Goal: Navigation & Orientation: Find specific page/section

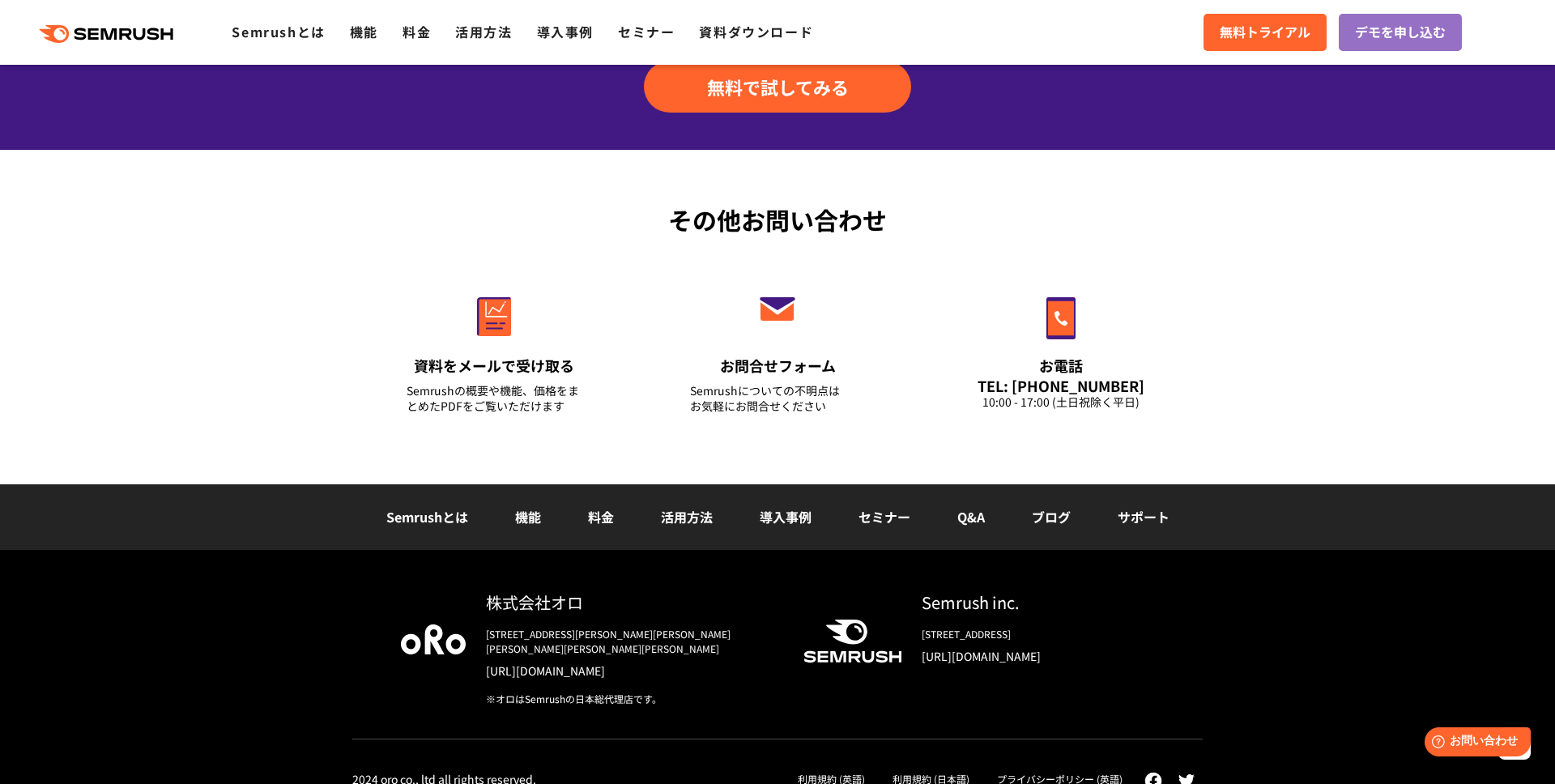
scroll to position [5618, 0]
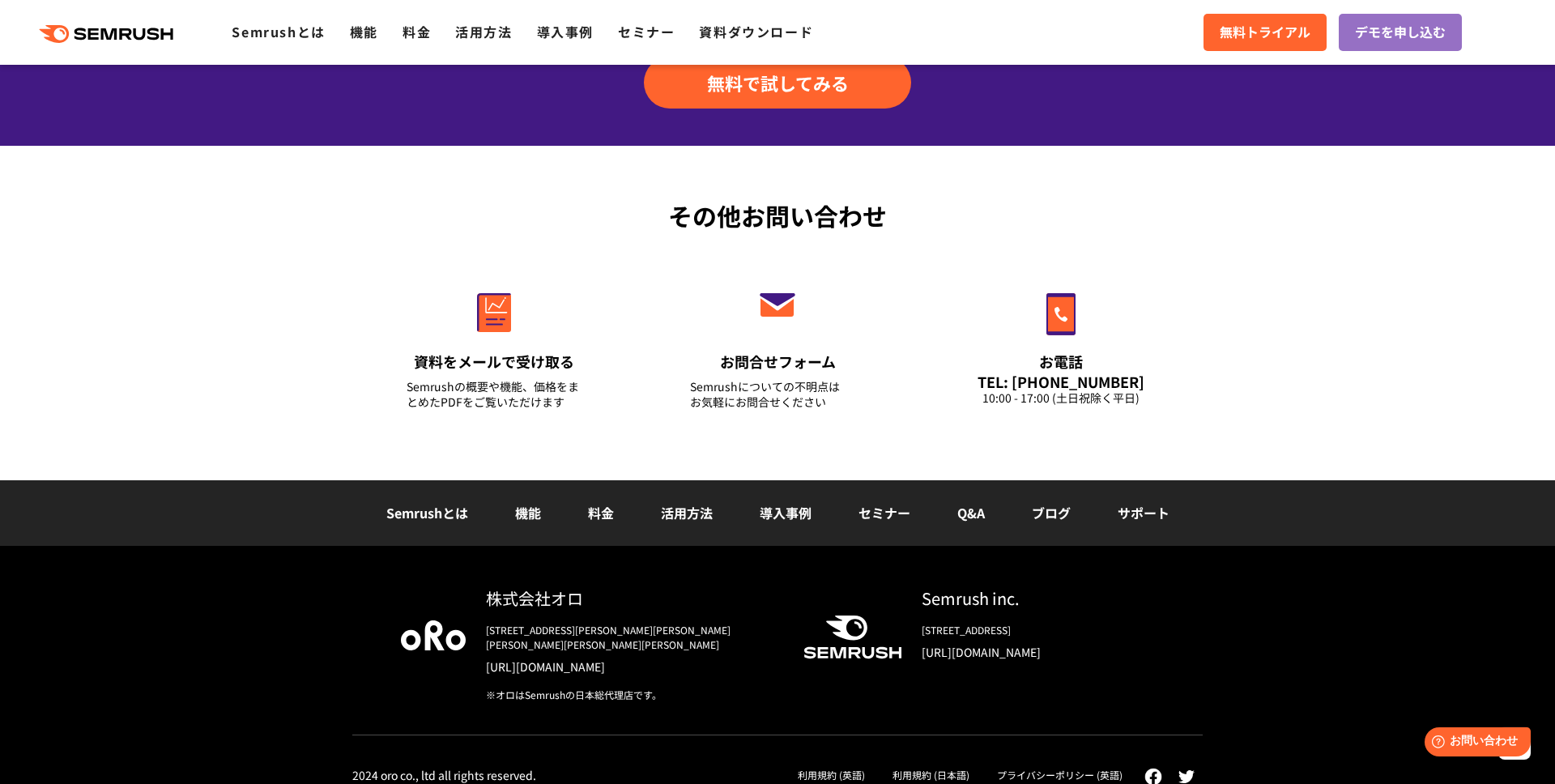
click at [277, 46] on div ".cls {fill: #FF642D;} .cls {fill: #FF642D;} Semrushとは 機能 料金 活用方法 導入事例 セミナー 資料ダウ…" at bounding box center [777, 32] width 1555 height 49
click at [286, 36] on link "Semrushとは" at bounding box center [278, 31] width 94 height 19
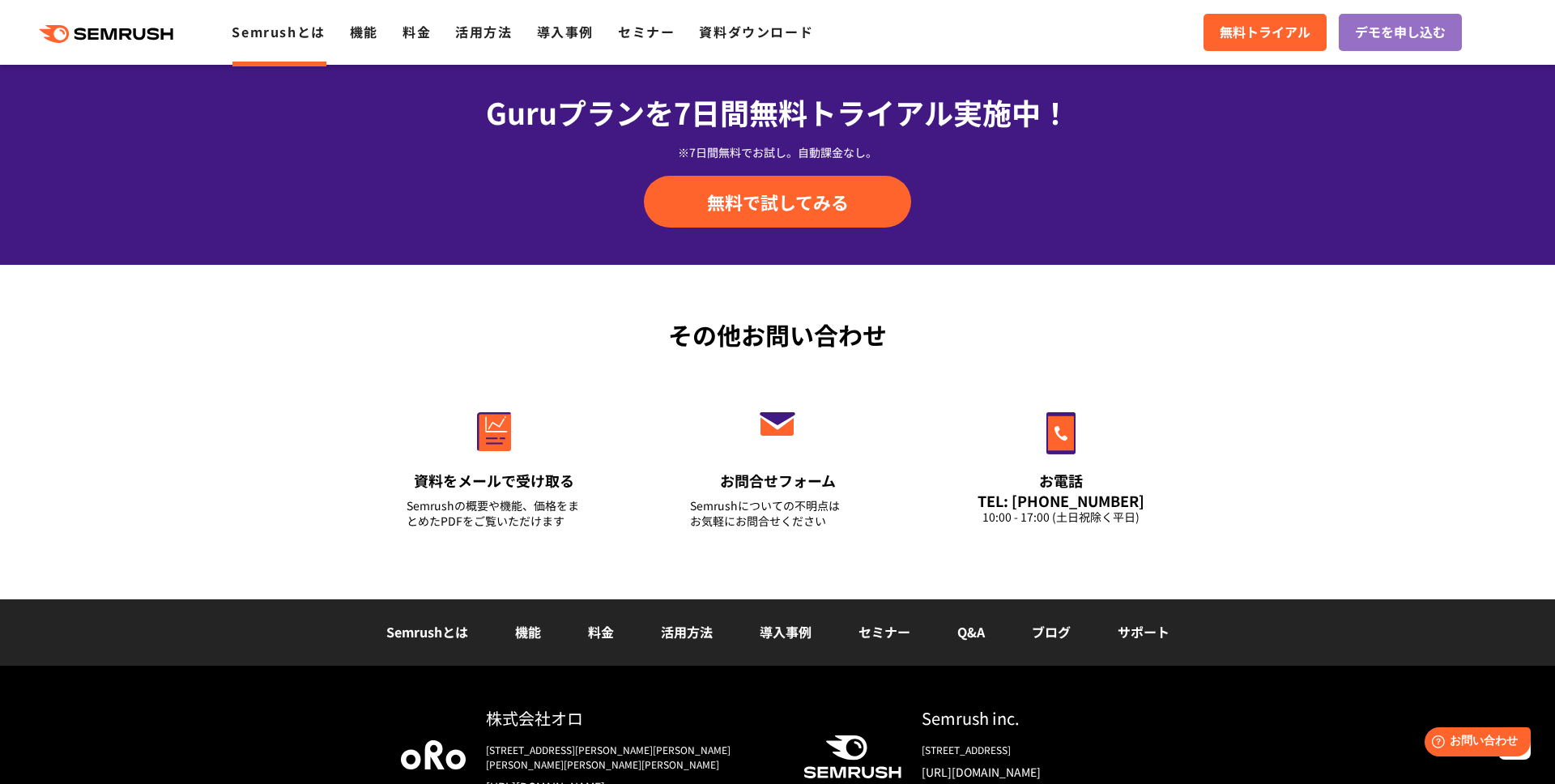
scroll to position [3845, 0]
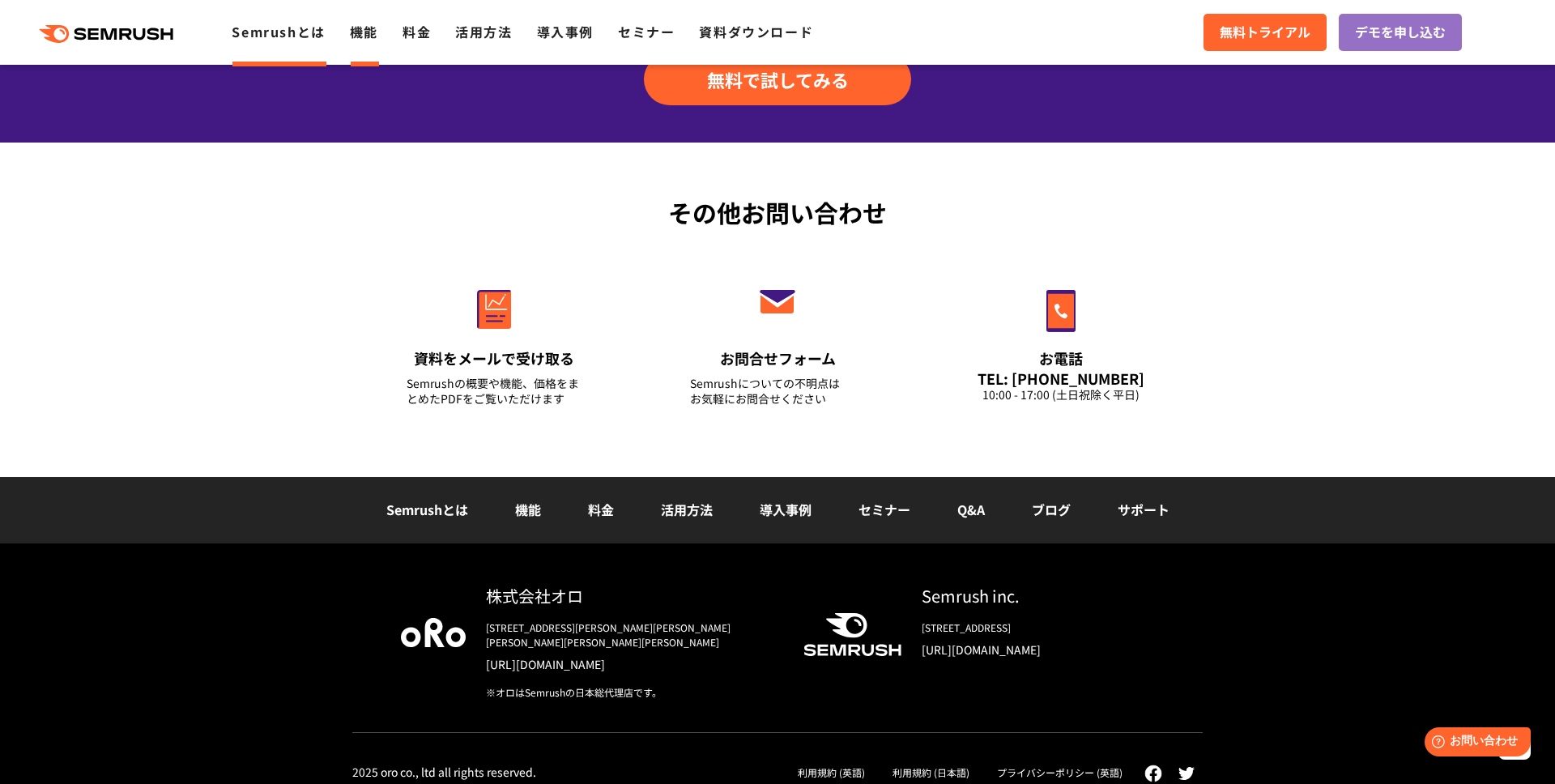
click at [377, 38] on link "機能" at bounding box center [364, 31] width 29 height 19
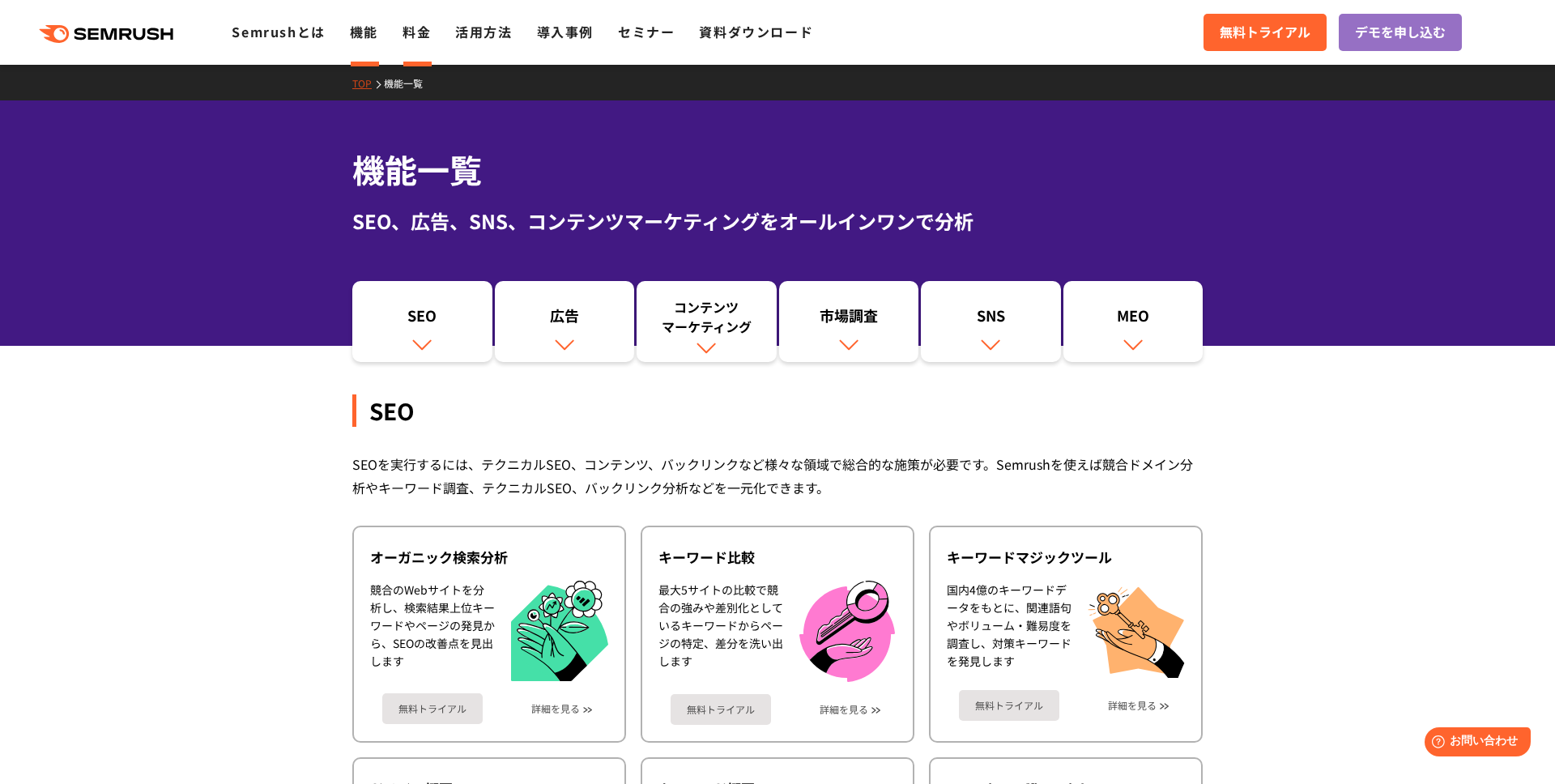
click at [422, 32] on link "料金" at bounding box center [417, 31] width 29 height 19
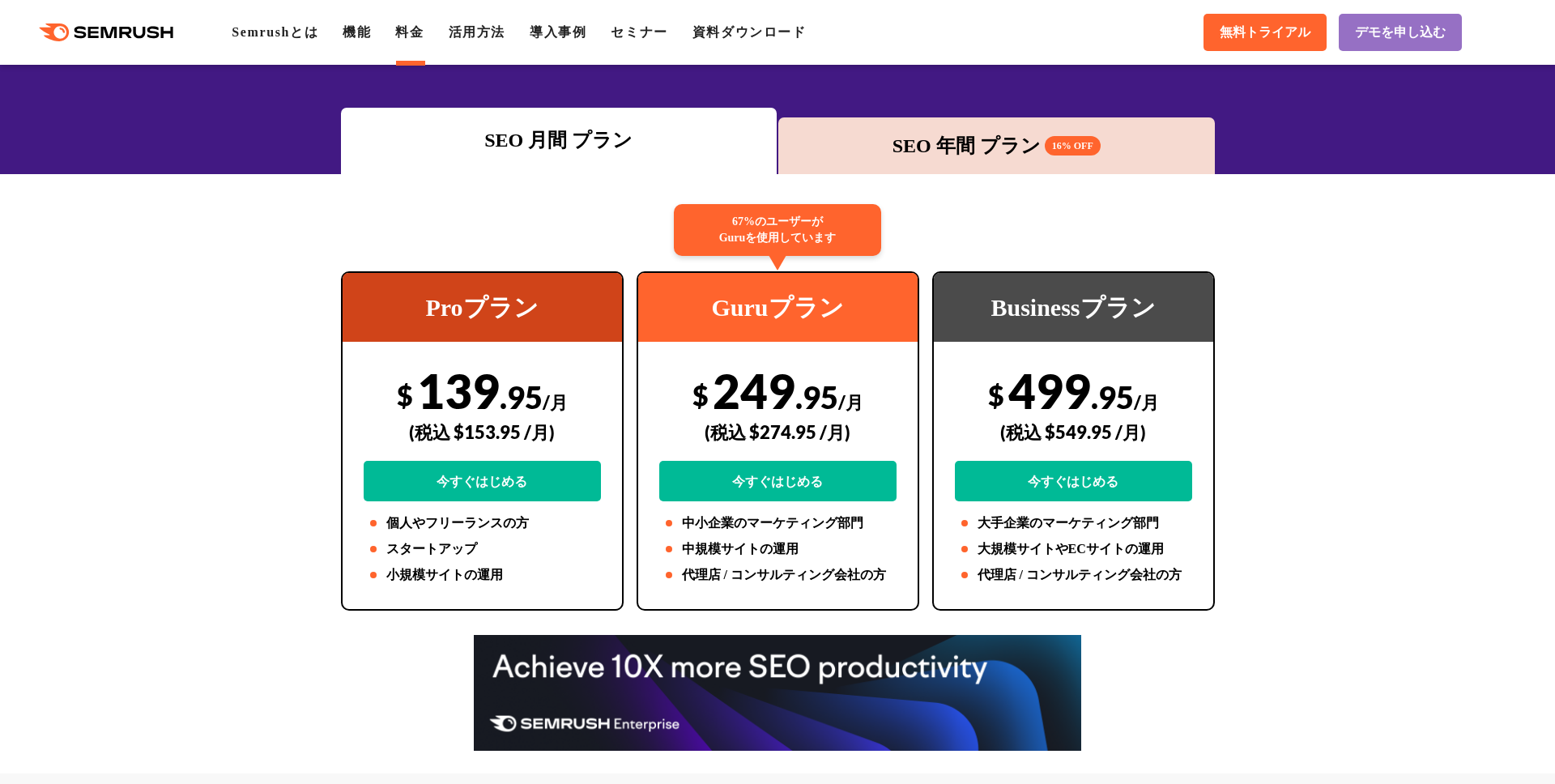
scroll to position [195, 0]
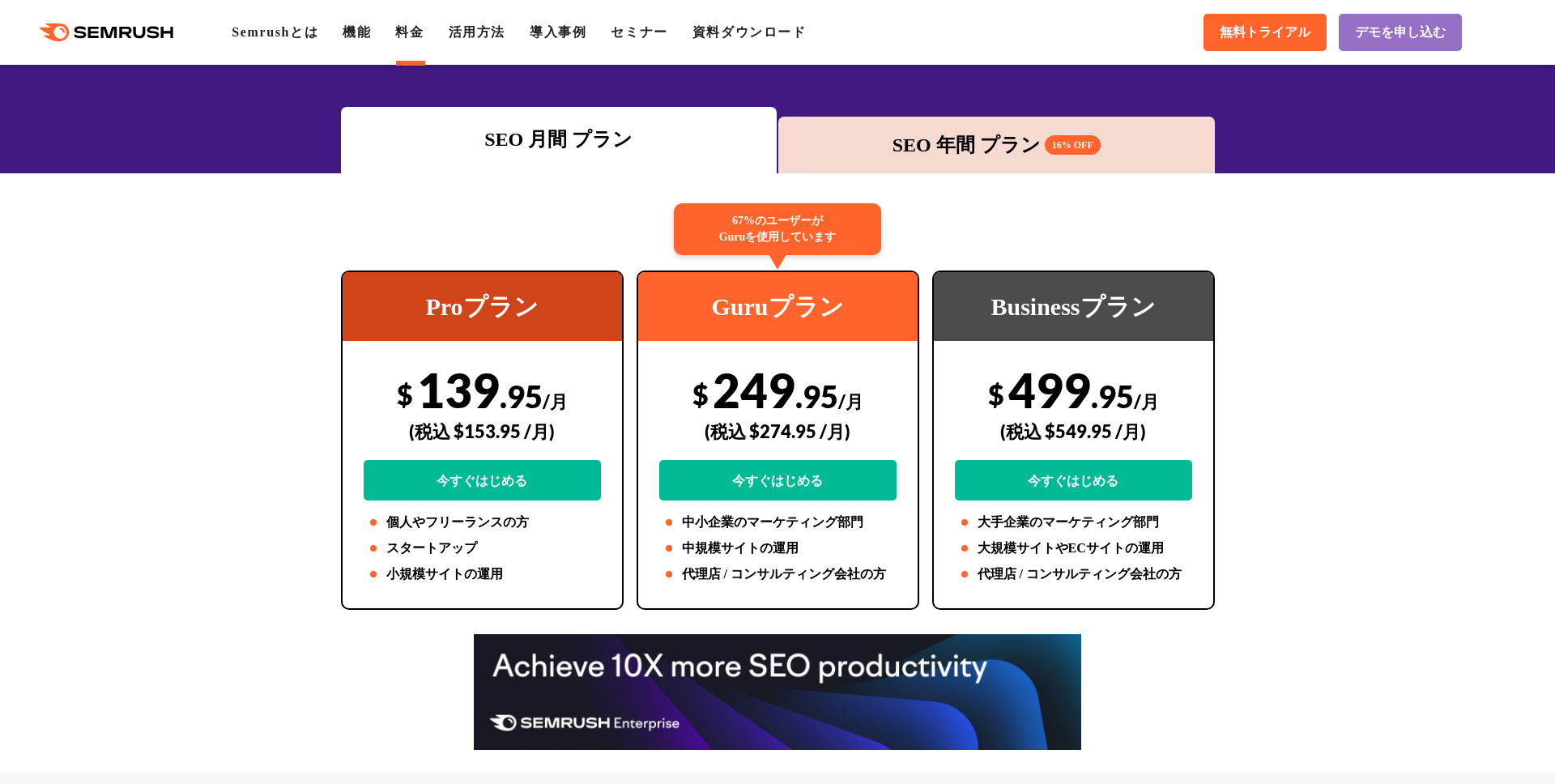
click at [995, 143] on div "SEO 年間 プラン 16% OFF" at bounding box center [996, 146] width 420 height 29
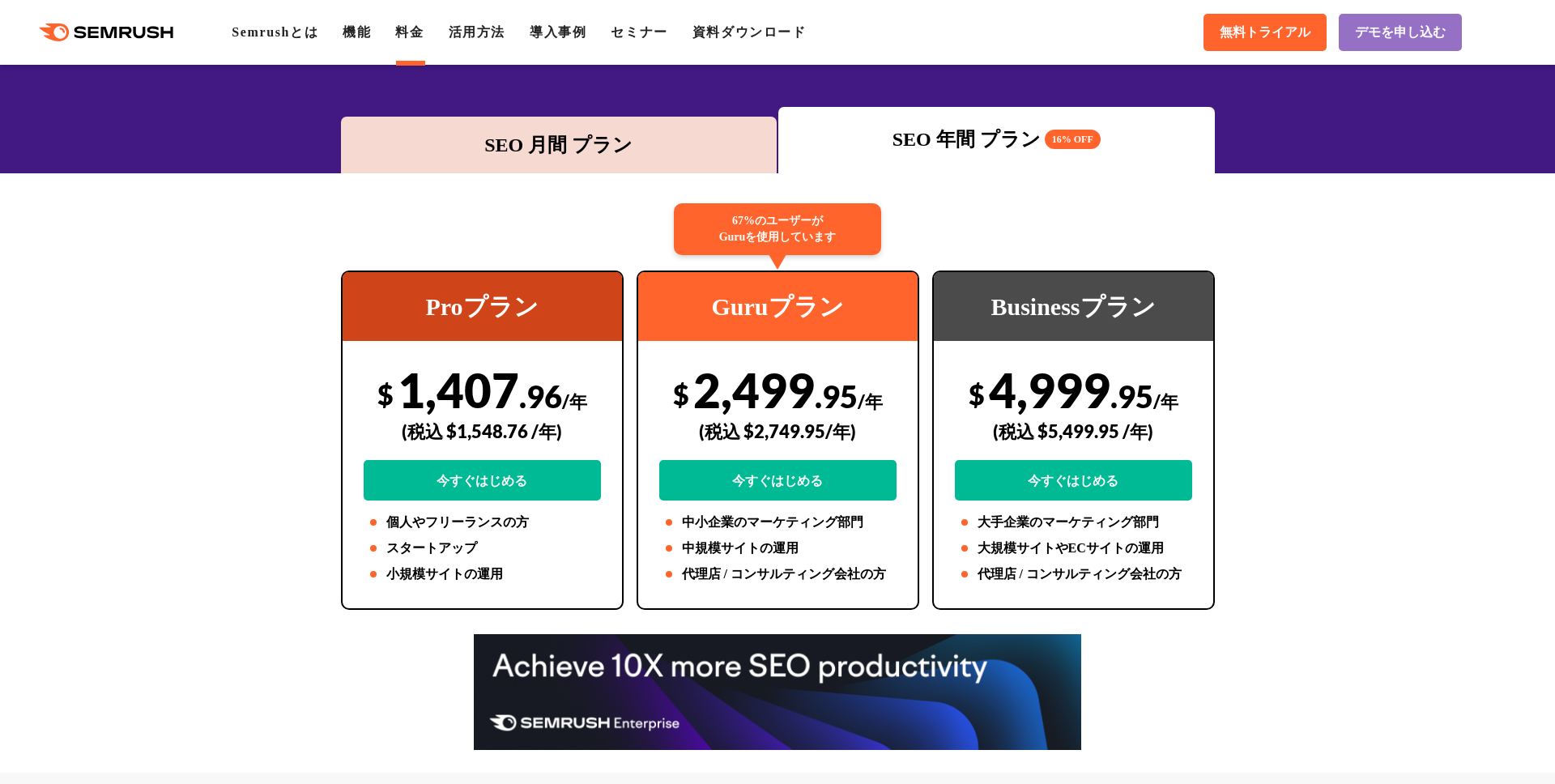
click at [581, 120] on div "SEO 月間 プラン" at bounding box center [560, 145] width 437 height 56
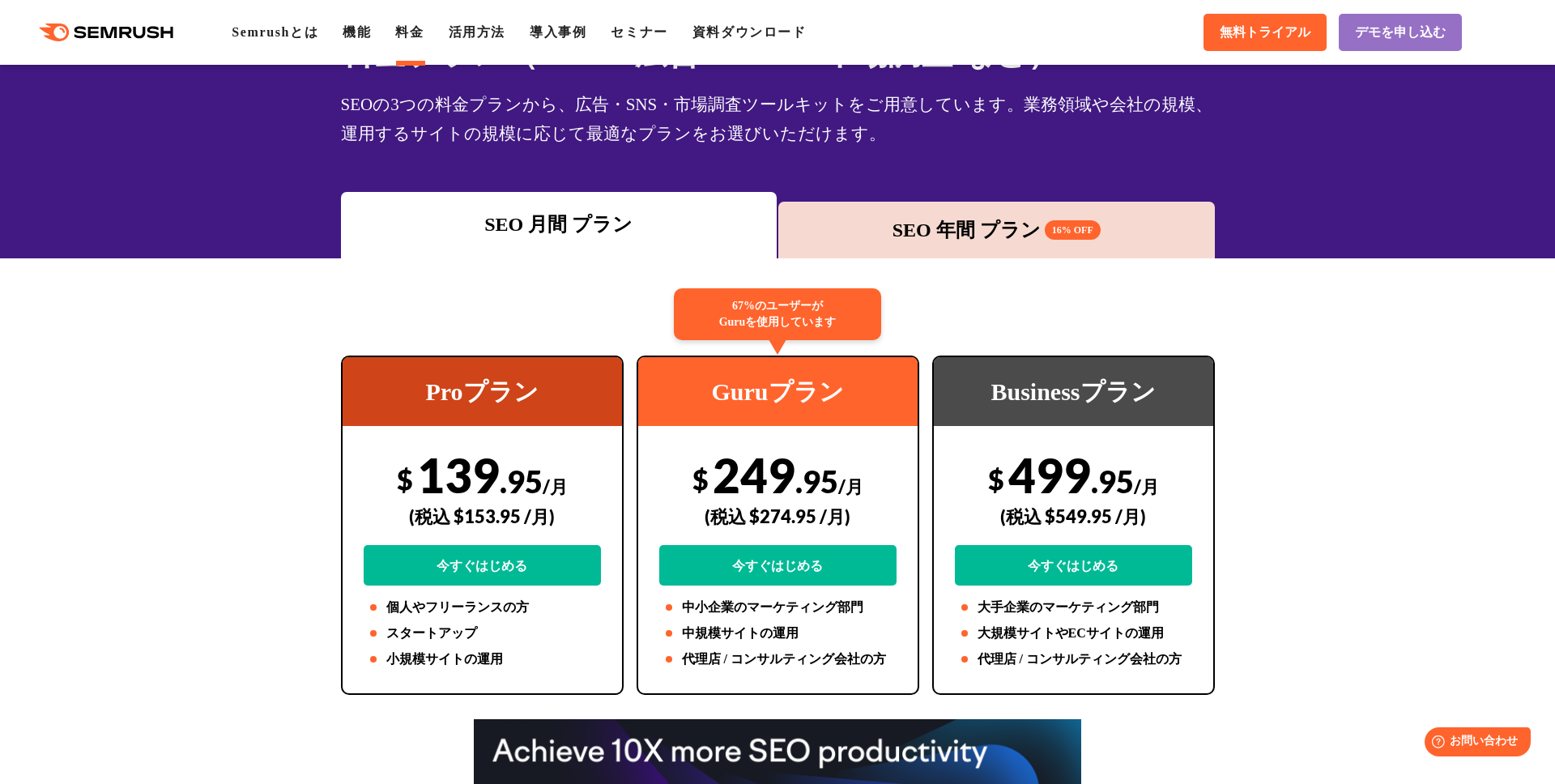
scroll to position [0, 0]
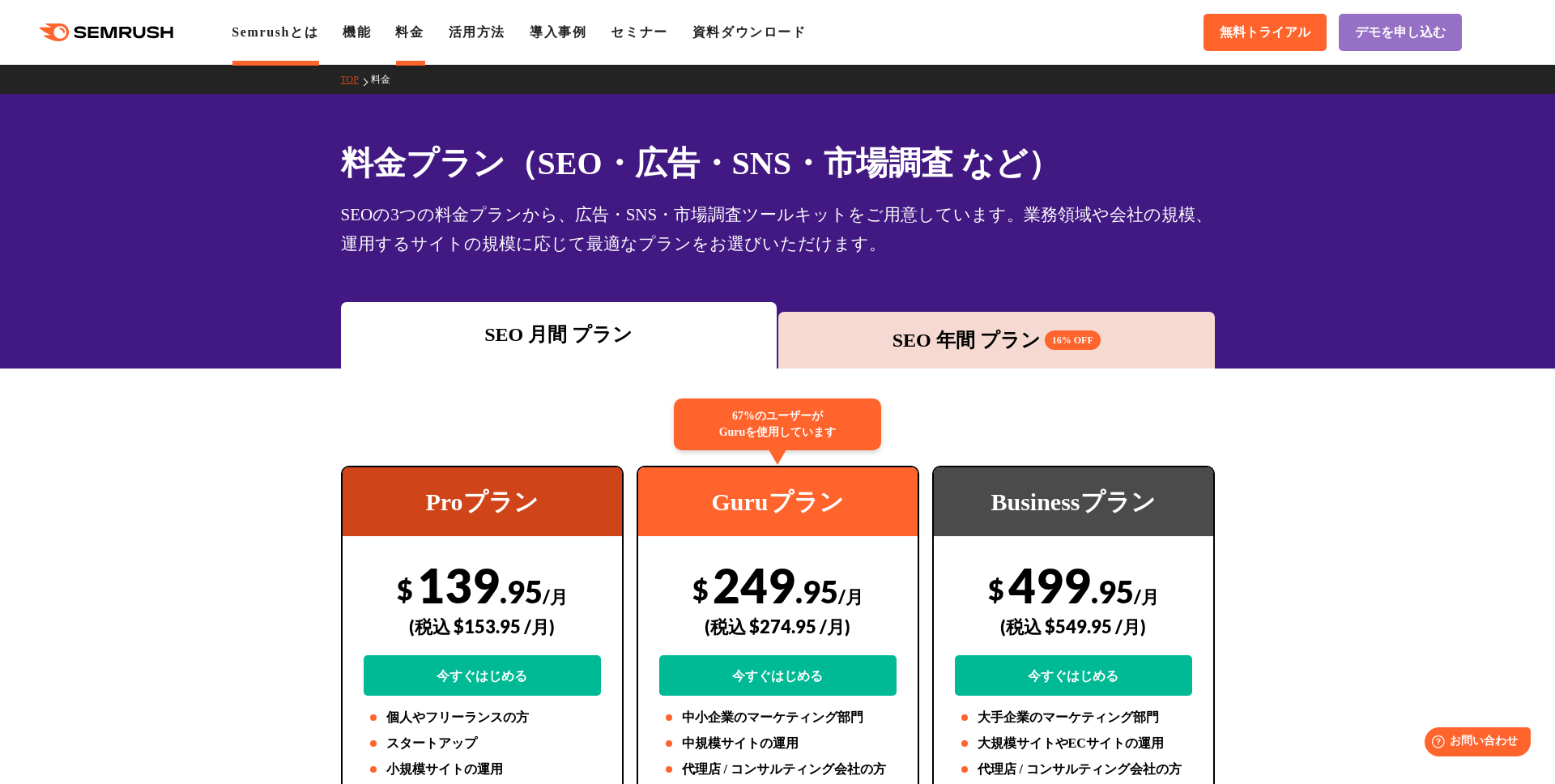
click at [294, 30] on link "Semrushとは" at bounding box center [275, 32] width 87 height 14
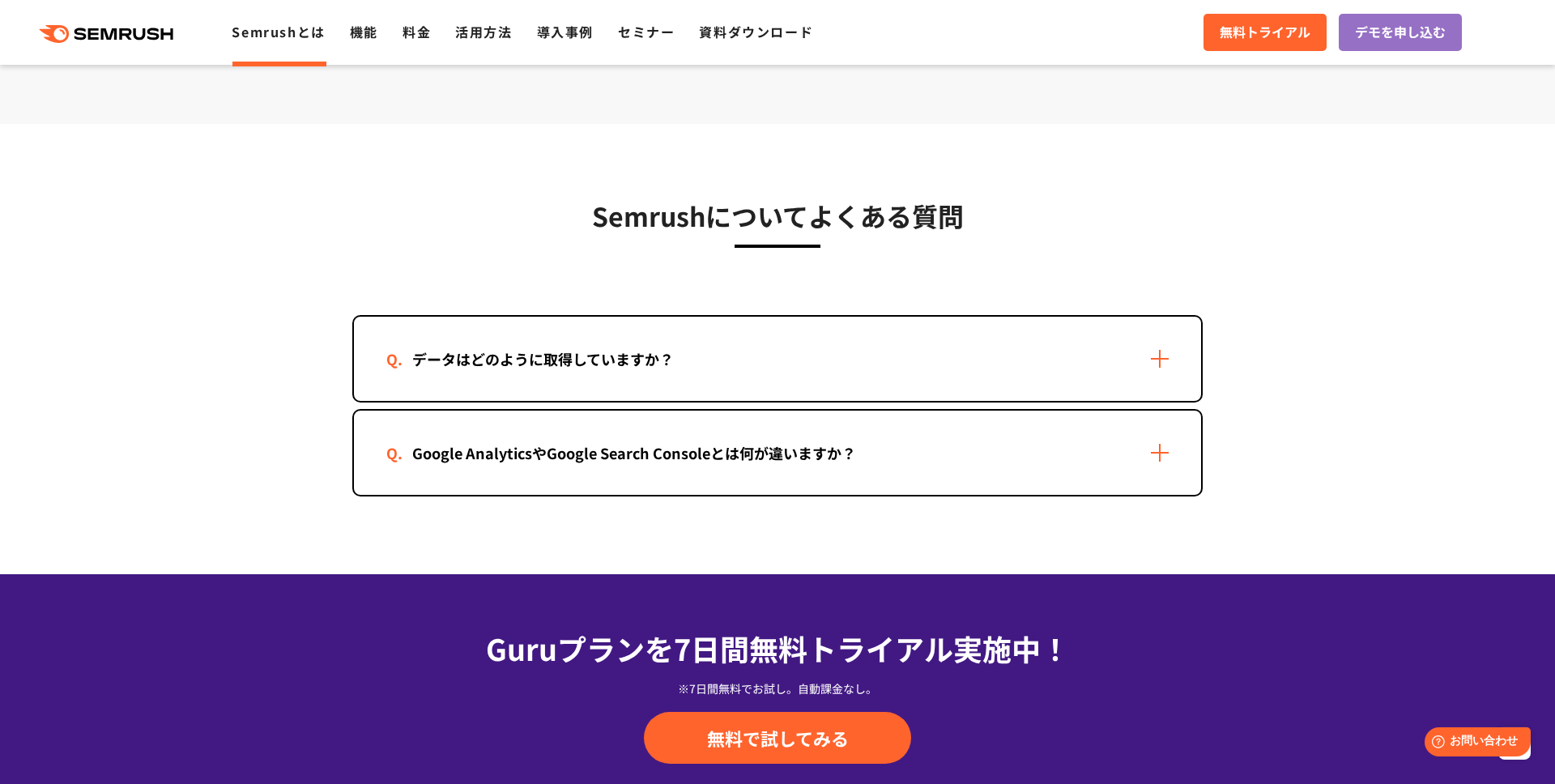
scroll to position [3193, 0]
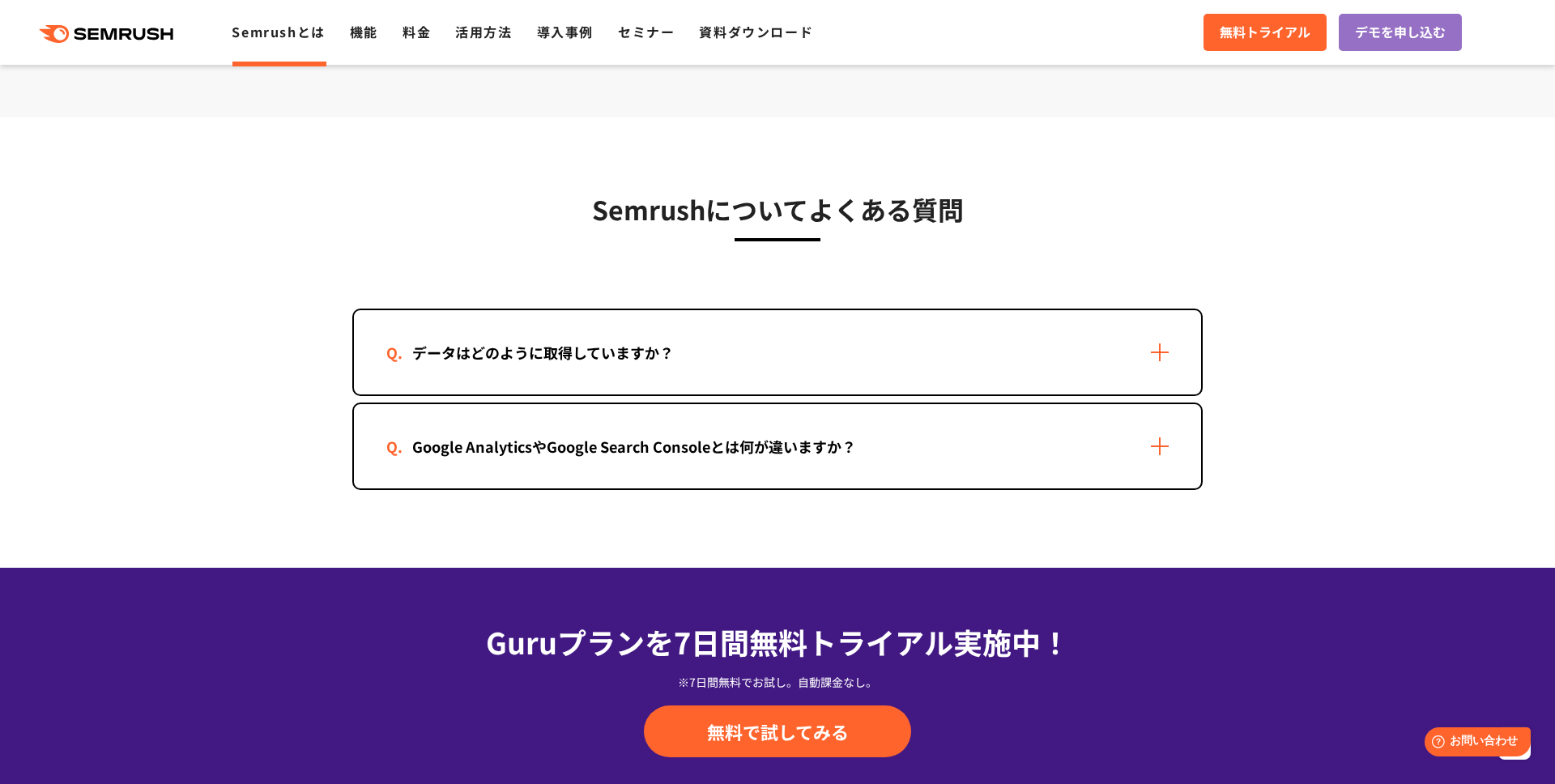
click at [1125, 321] on div "データはどのように取得していますか？" at bounding box center [778, 352] width 847 height 84
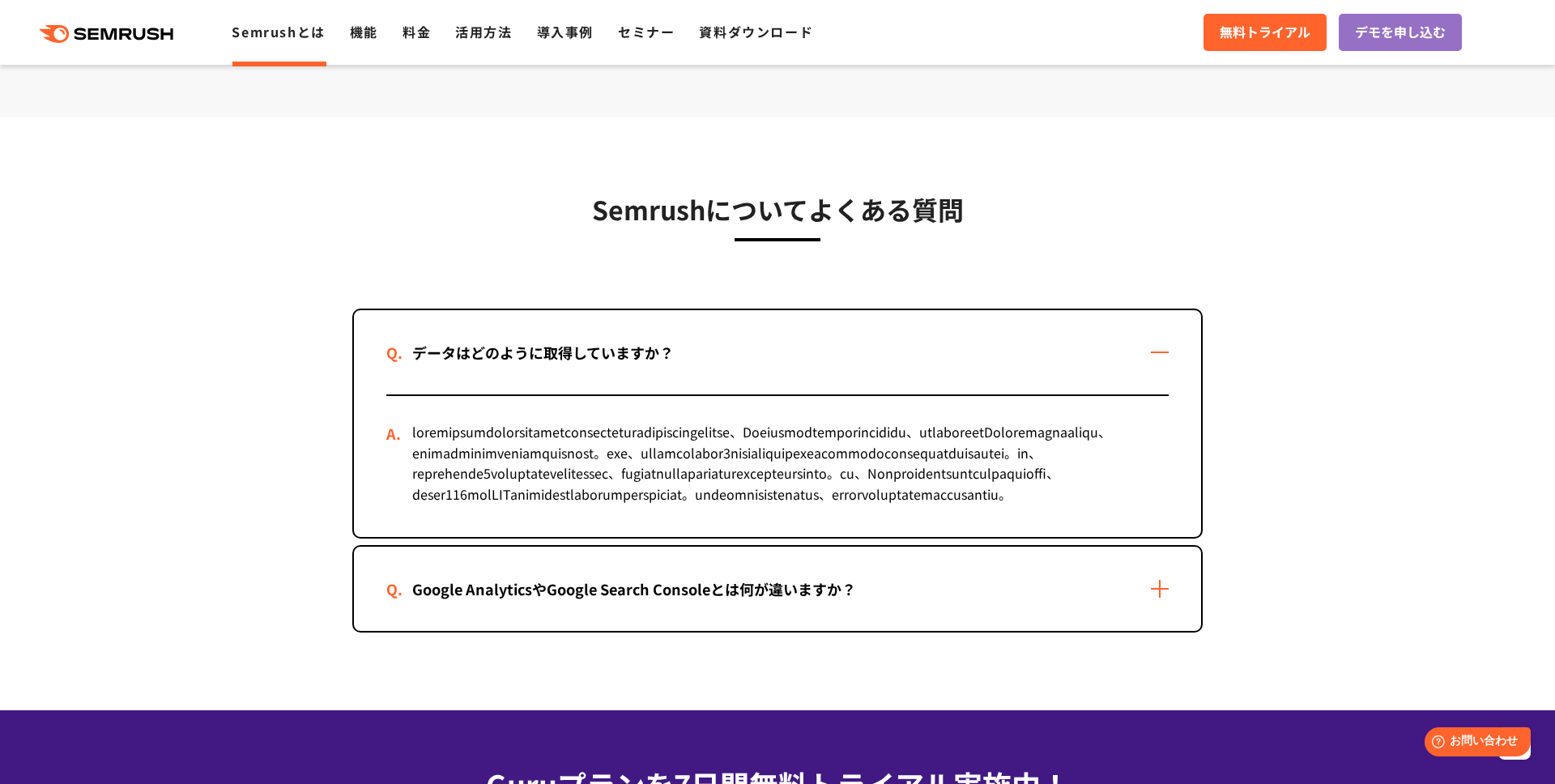
click at [1125, 321] on div "データはどのように取得していますか？" at bounding box center [778, 352] width 847 height 84
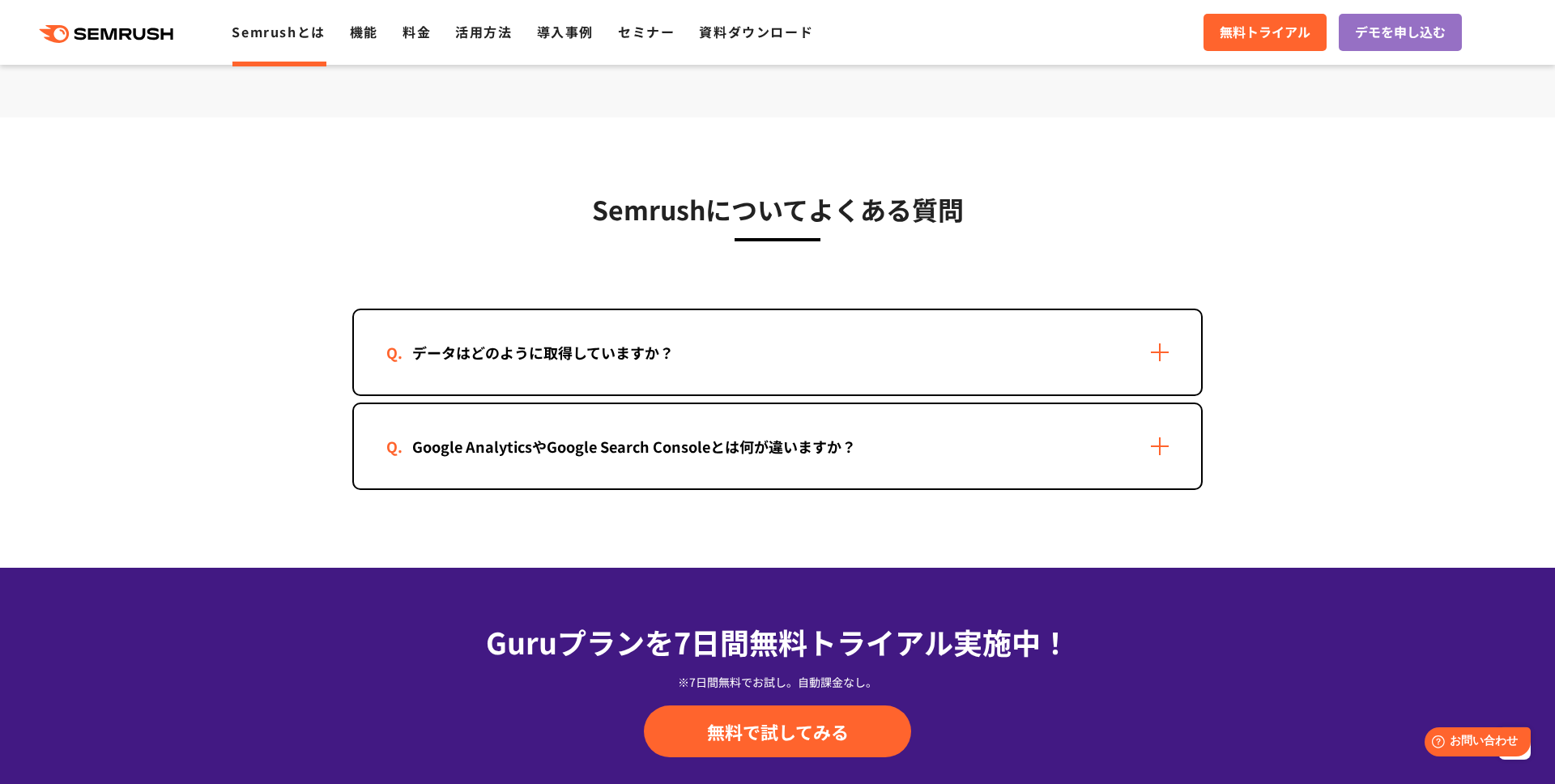
scroll to position [3248, 0]
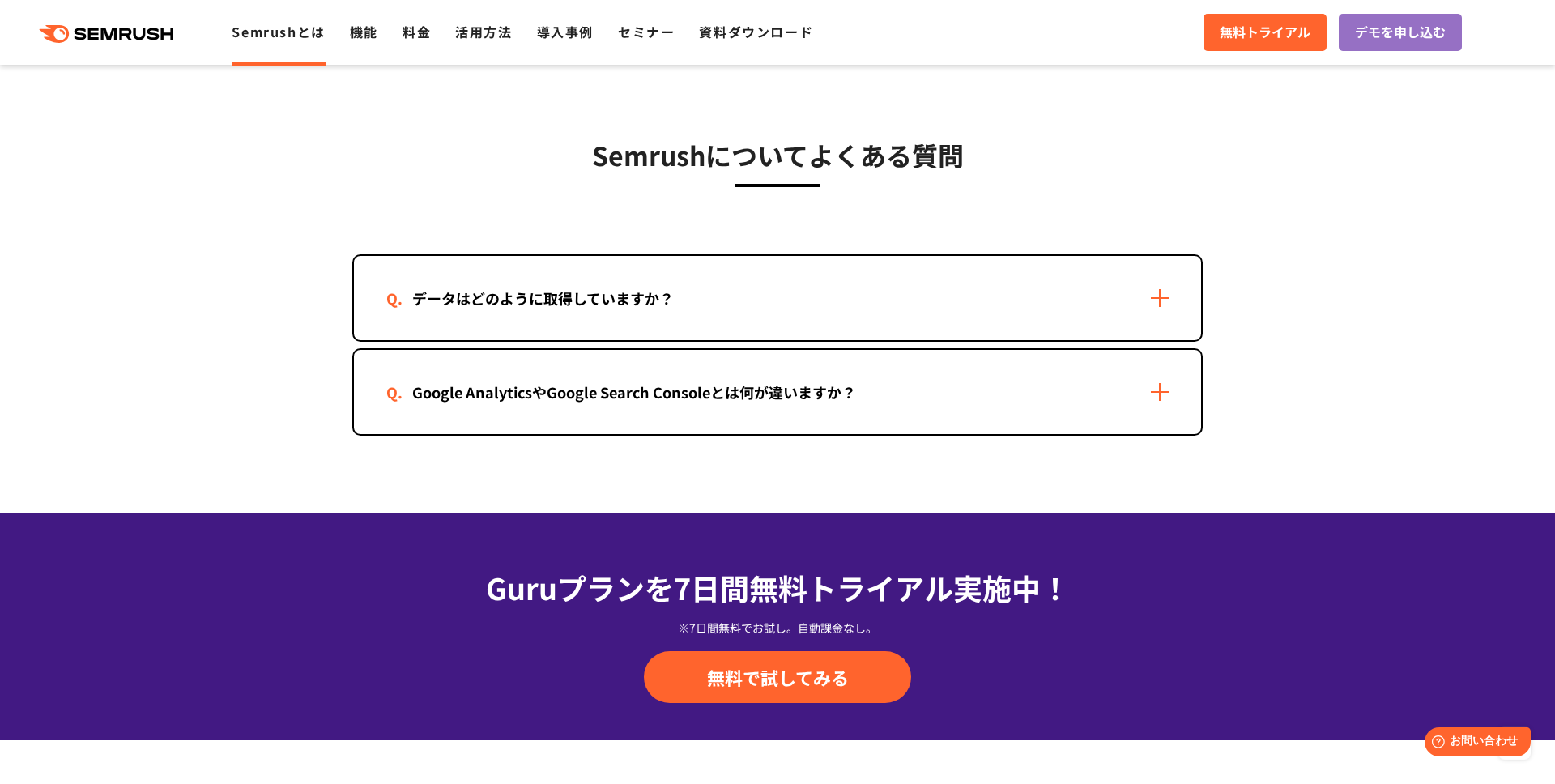
click at [1121, 375] on div "Google AnalyticsやGoogle Search Consoleとは何が違いますか？" at bounding box center [778, 392] width 847 height 84
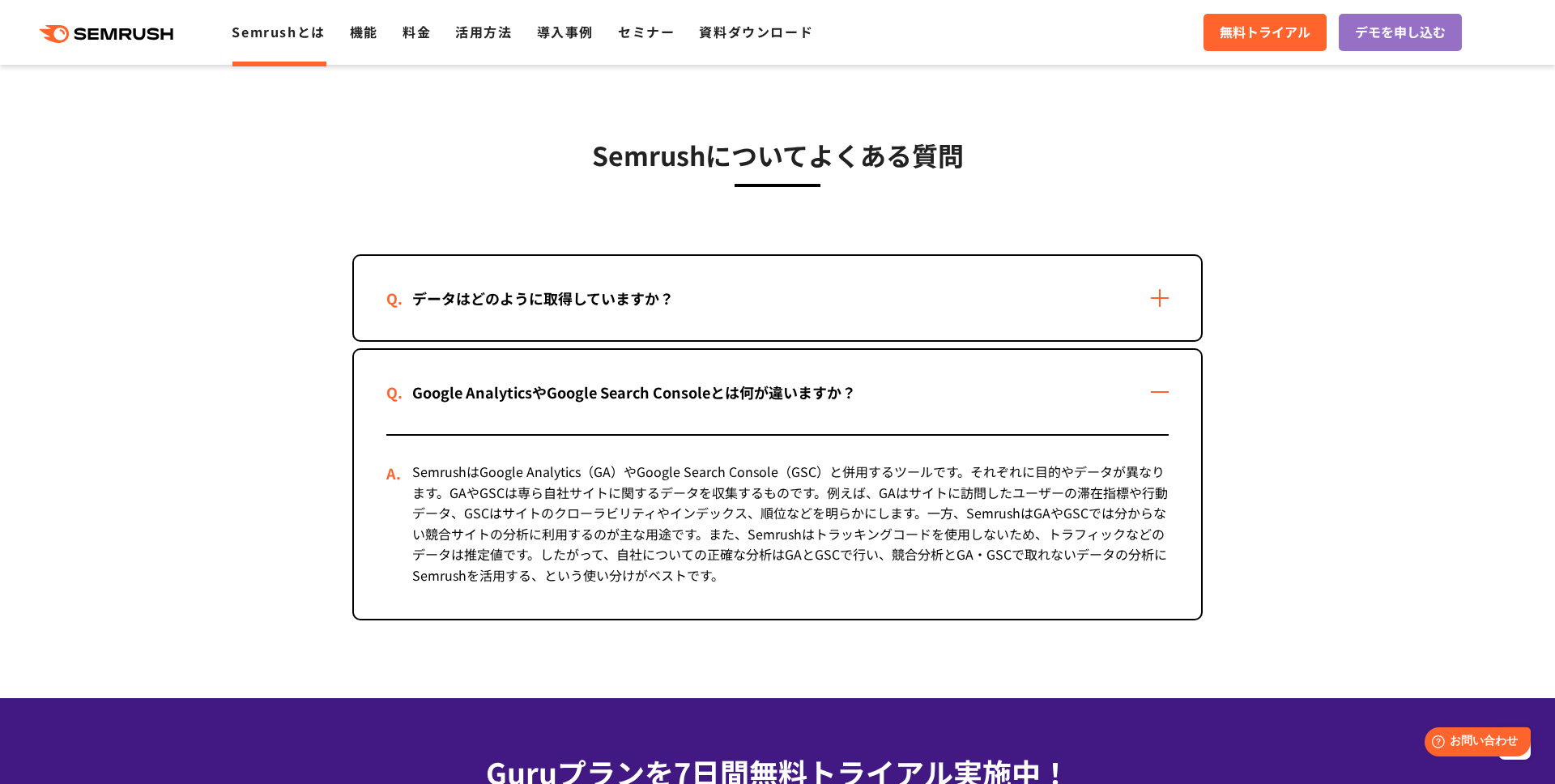
click at [1121, 375] on div "Google AnalyticsやGoogle Search Consoleとは何が違いますか？" at bounding box center [778, 392] width 847 height 84
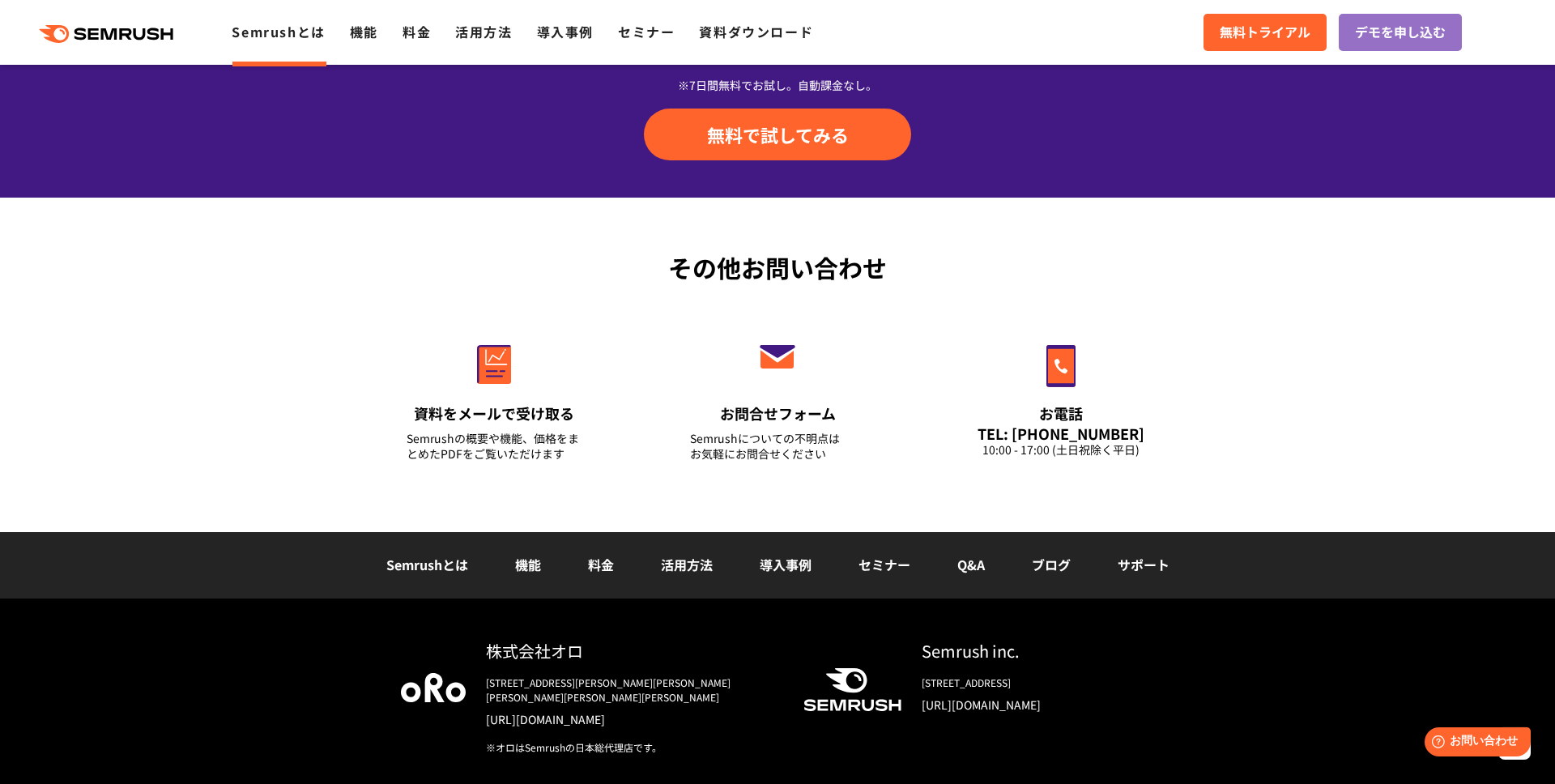
scroll to position [3845, 0]
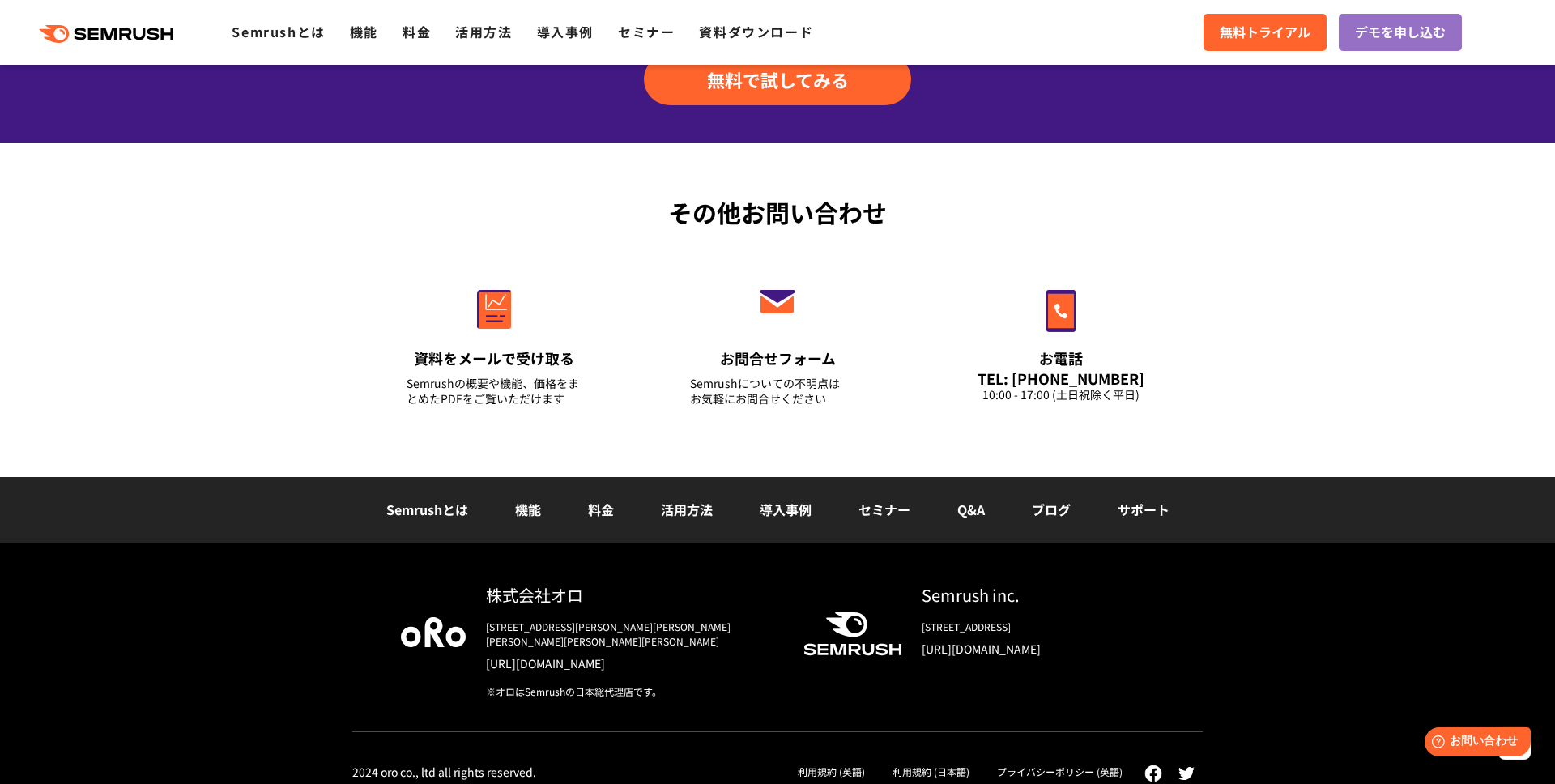
click at [547, 655] on link "[URL][DOMAIN_NAME]" at bounding box center [632, 663] width 292 height 16
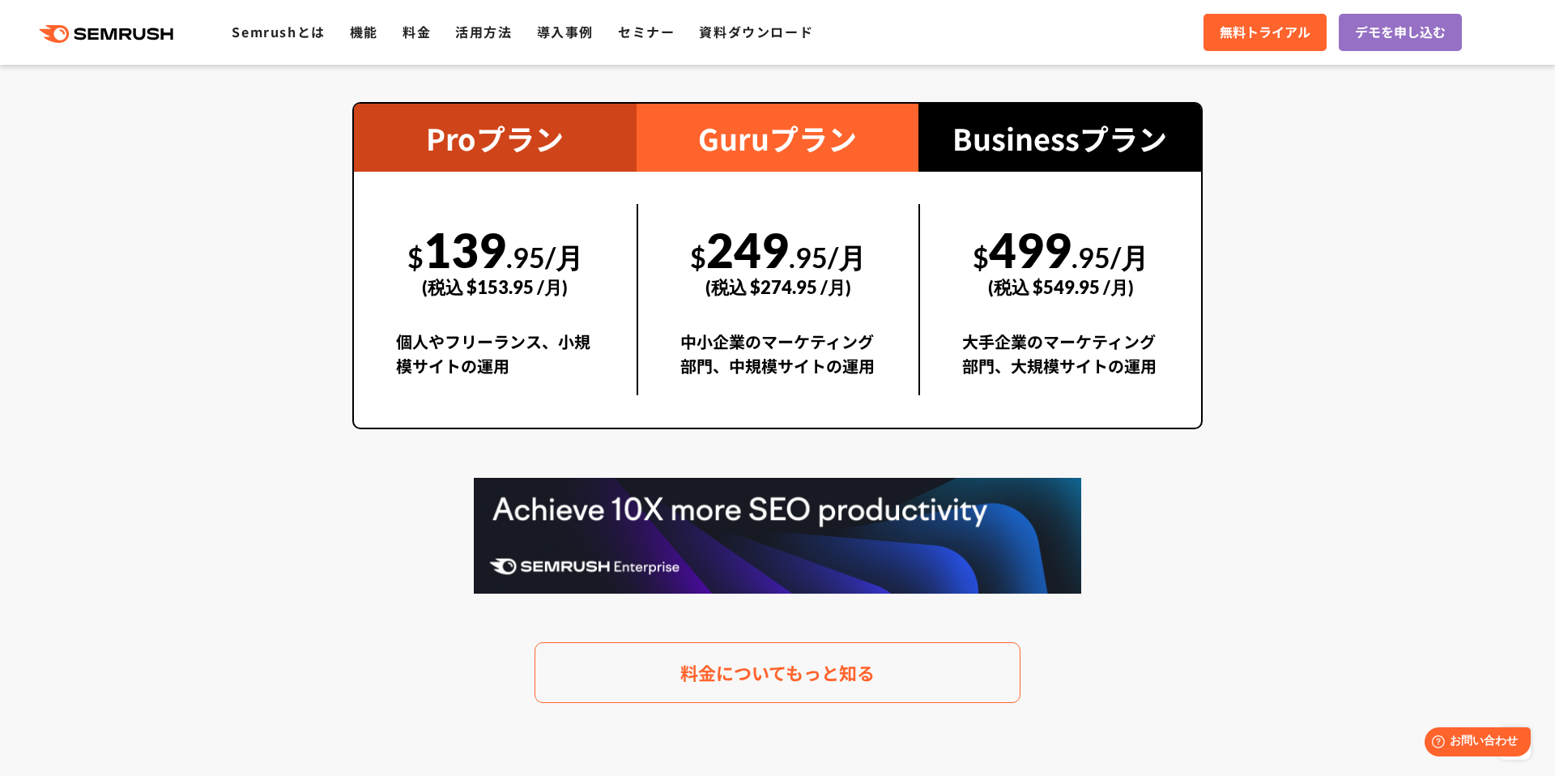
scroll to position [2999, 0]
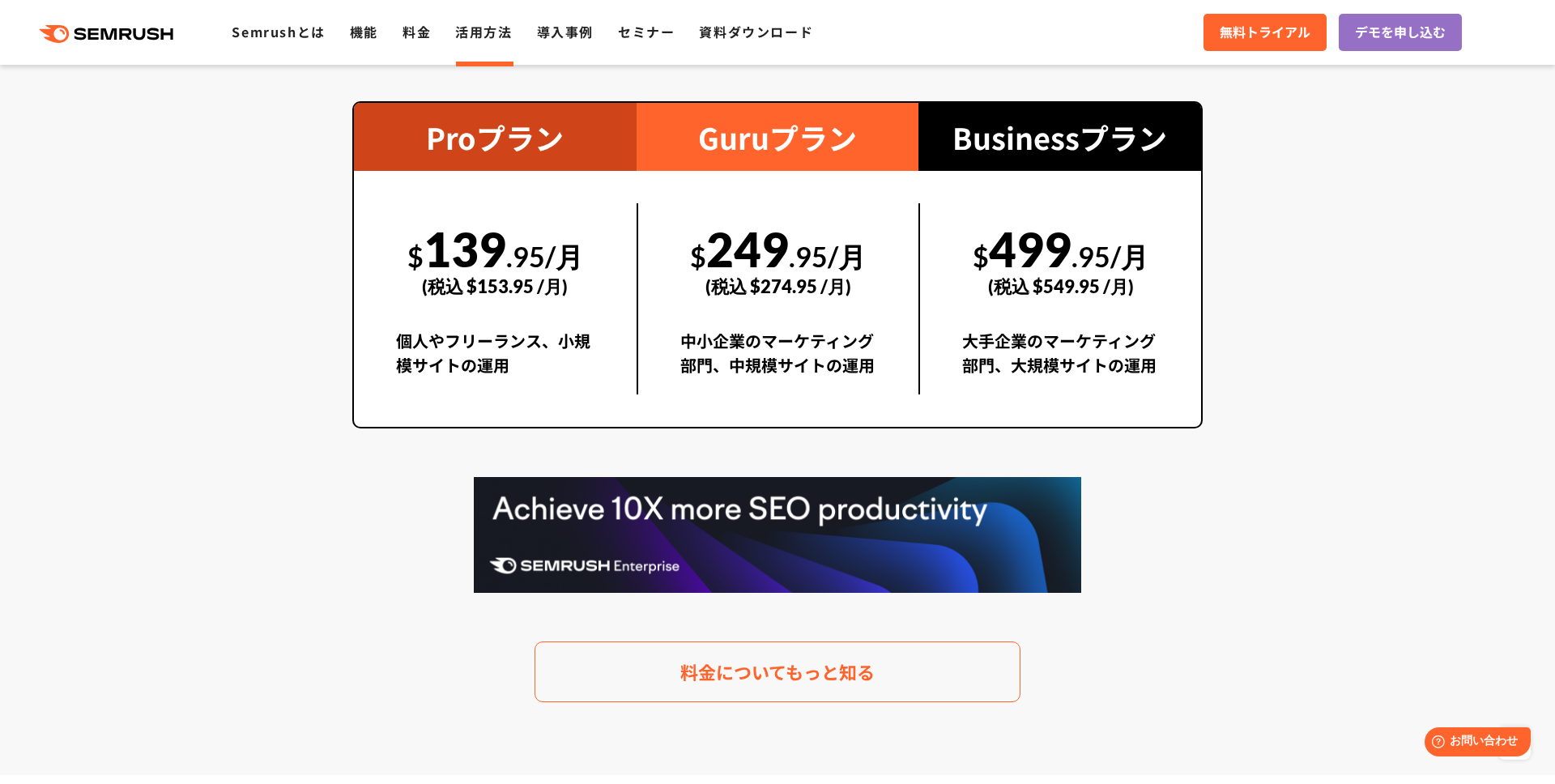
click at [476, 32] on link "活用方法" at bounding box center [483, 31] width 56 height 19
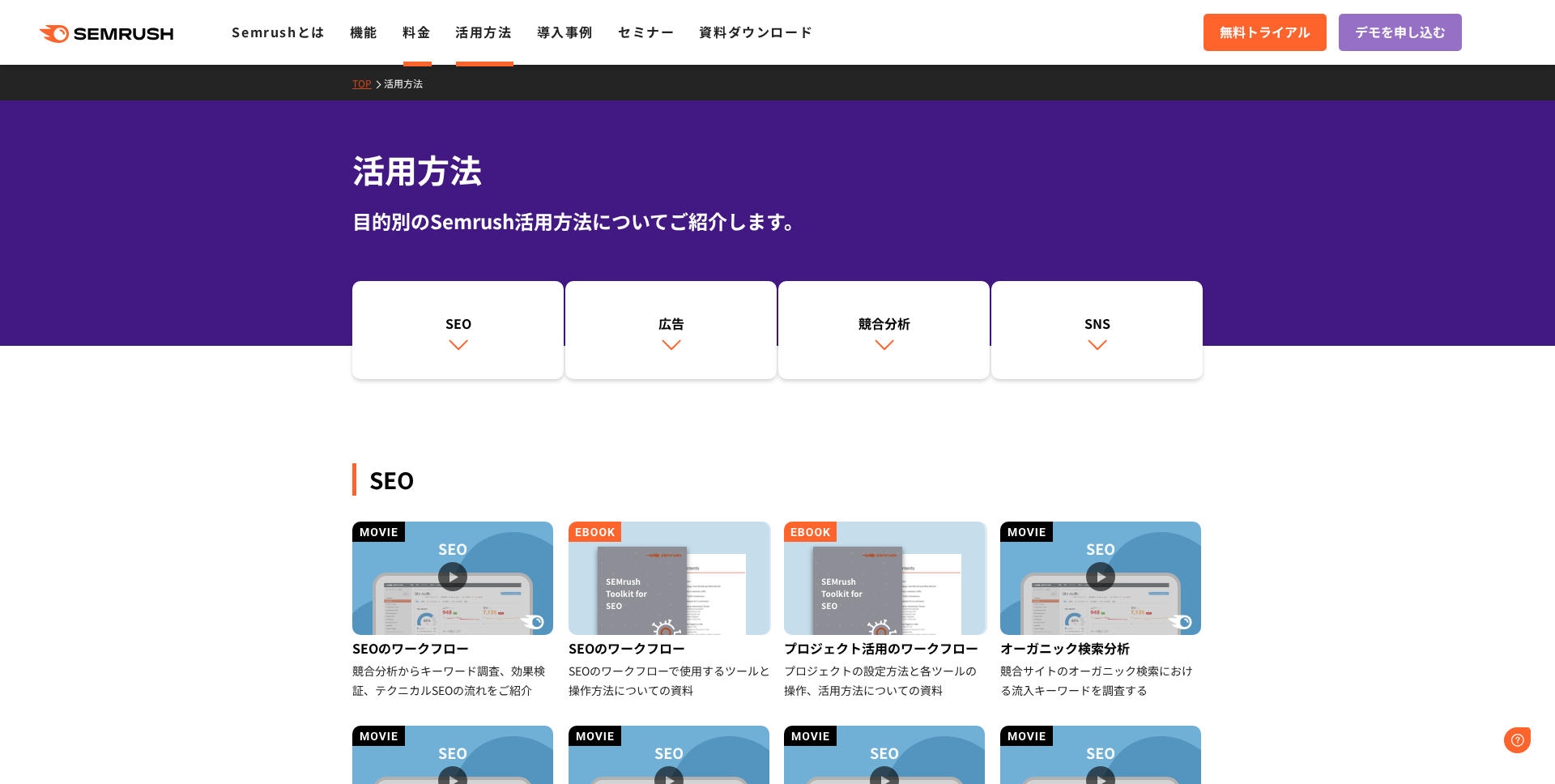
click at [429, 33] on link "料金" at bounding box center [417, 31] width 29 height 19
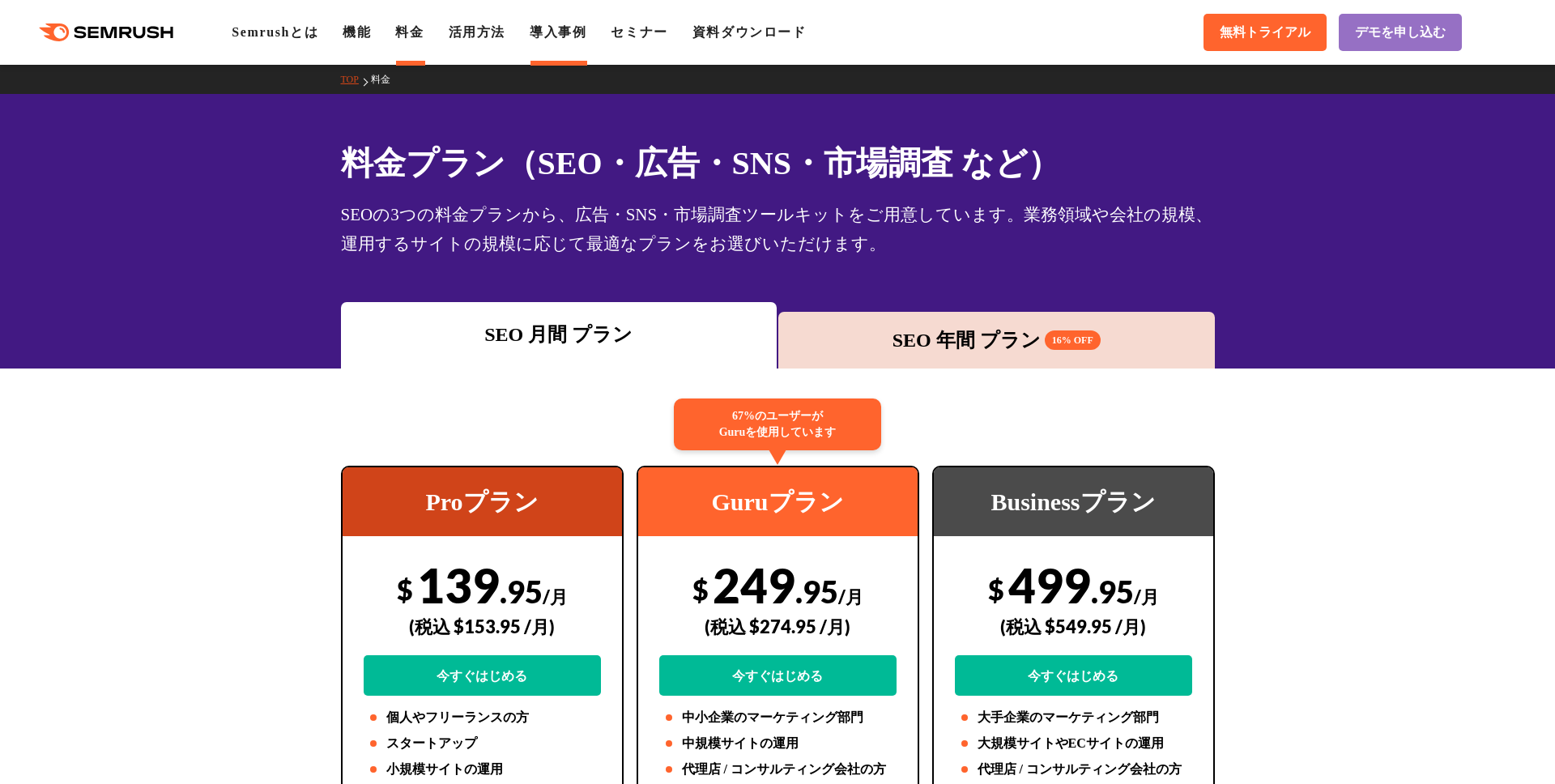
click at [586, 38] on link "導入事例" at bounding box center [557, 32] width 56 height 14
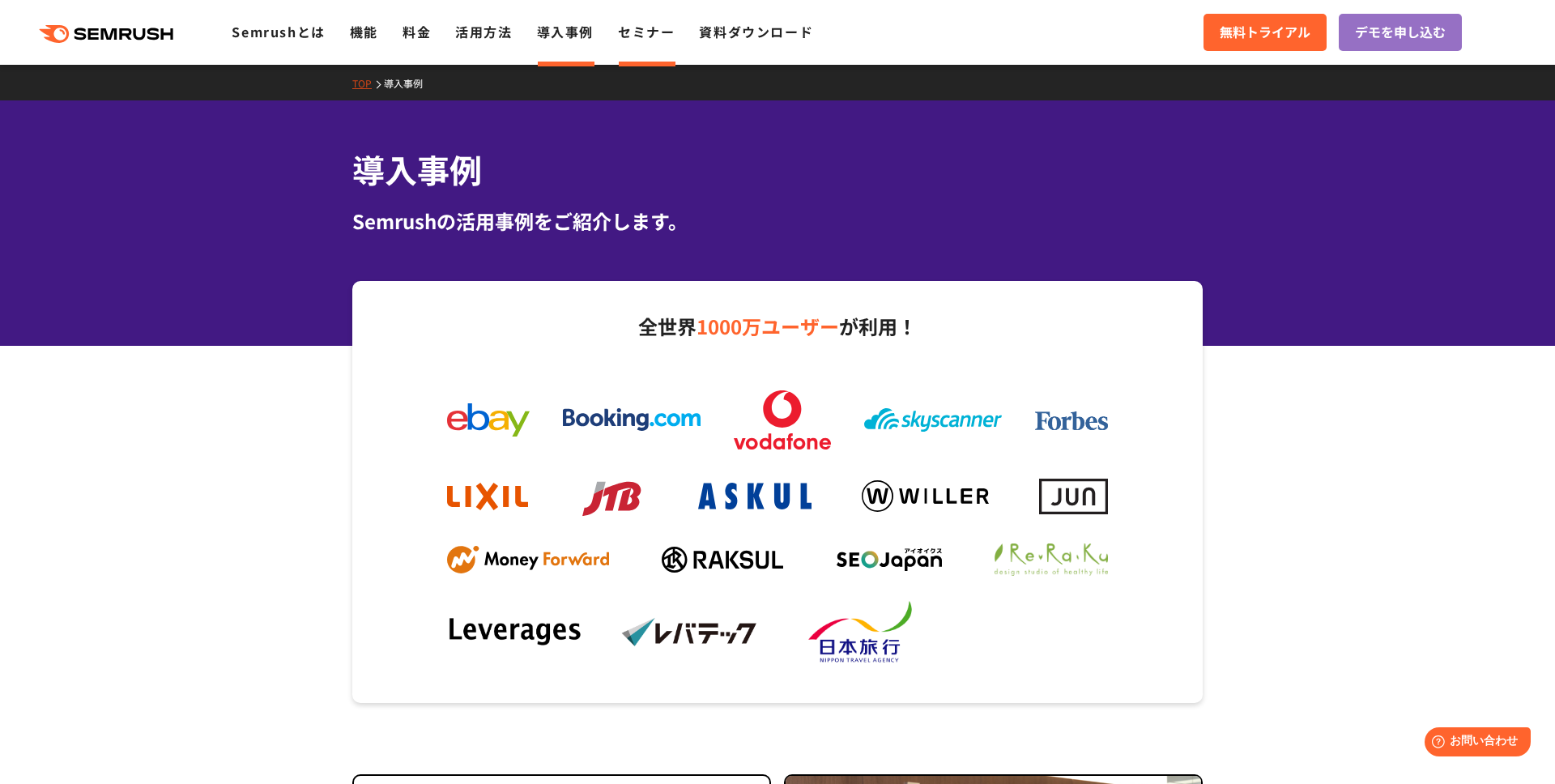
click at [632, 42] on li "セミナー" at bounding box center [645, 32] width 56 height 21
click at [638, 31] on link "セミナー" at bounding box center [645, 31] width 56 height 19
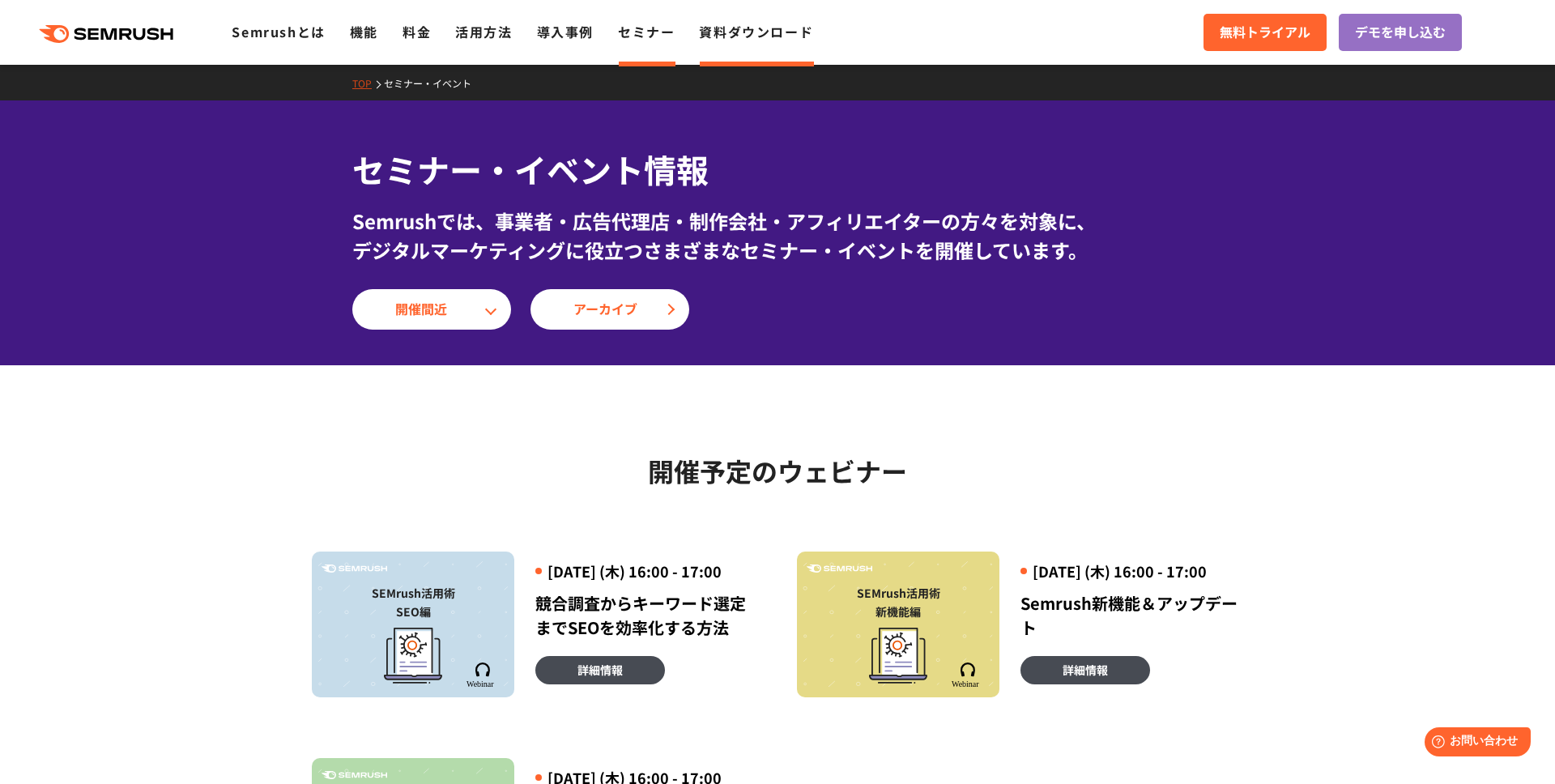
click at [730, 32] on link "資料ダウンロード" at bounding box center [756, 31] width 114 height 19
click at [159, 33] on icon at bounding box center [156, 34] width 12 height 12
